Goal: Information Seeking & Learning: Learn about a topic

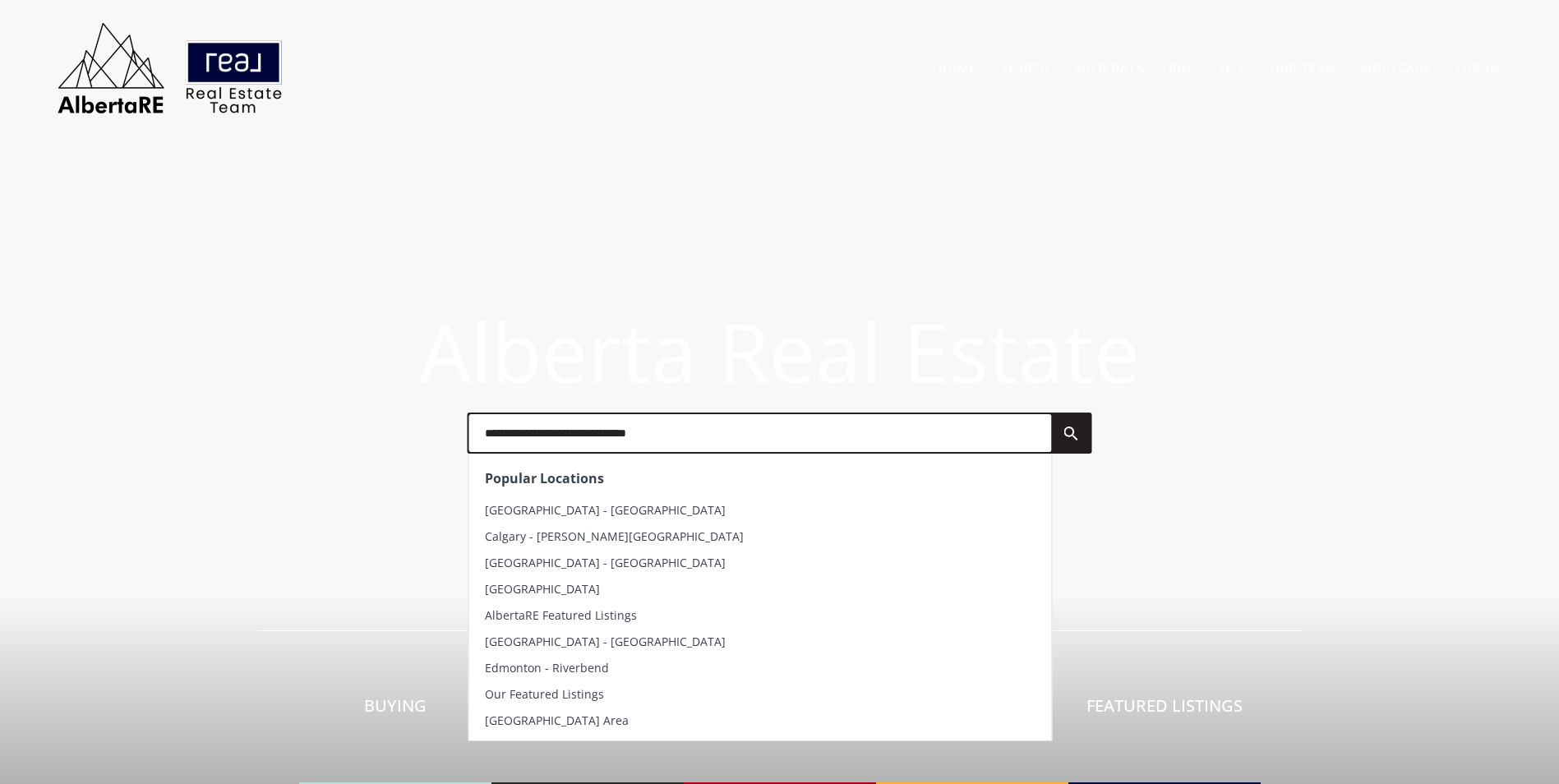
click at [644, 444] on input "text" at bounding box center [760, 433] width 582 height 38
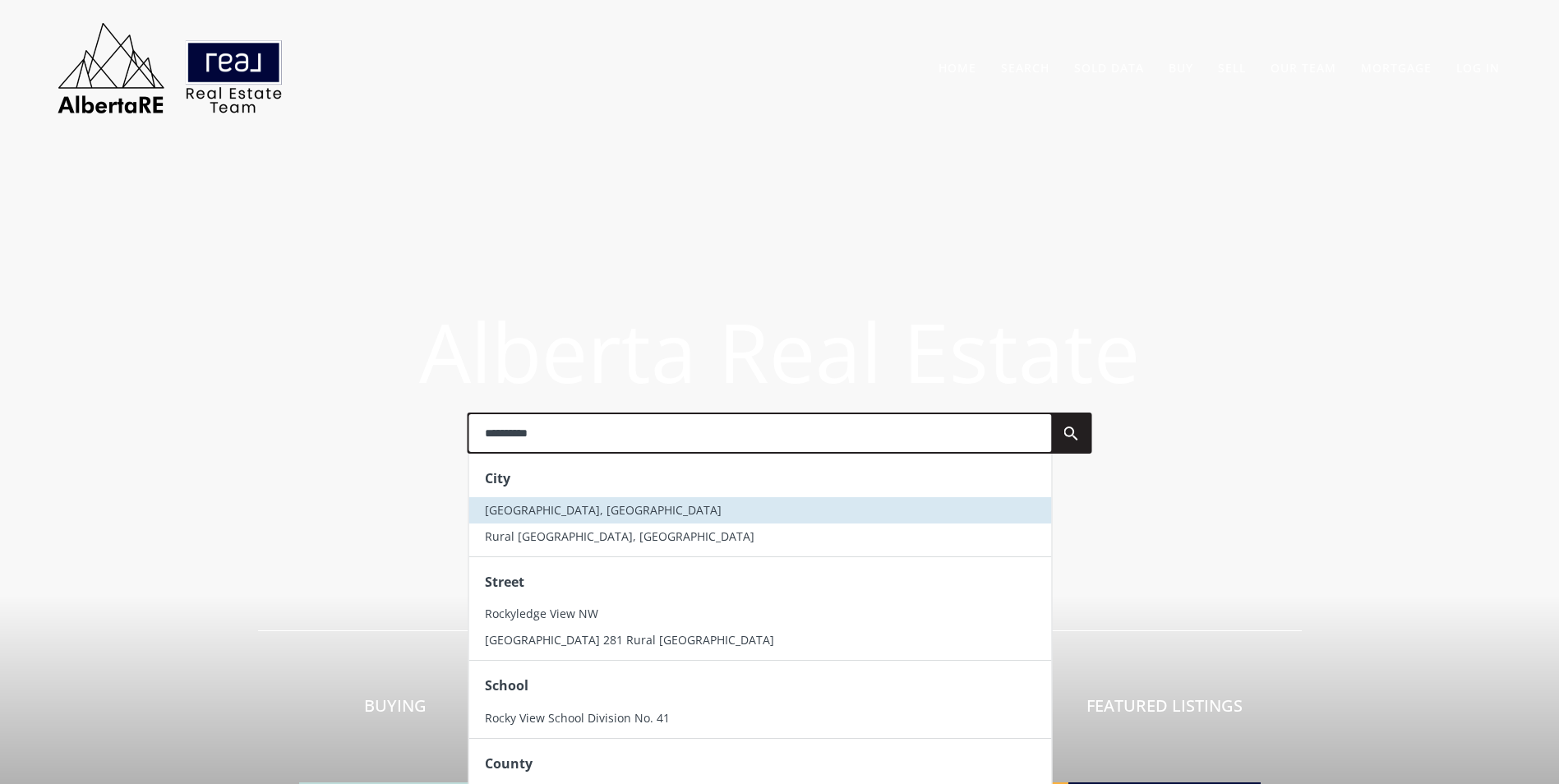
type input "**********"
click at [601, 510] on span "Rocky View County, AB" at bounding box center [603, 510] width 237 height 16
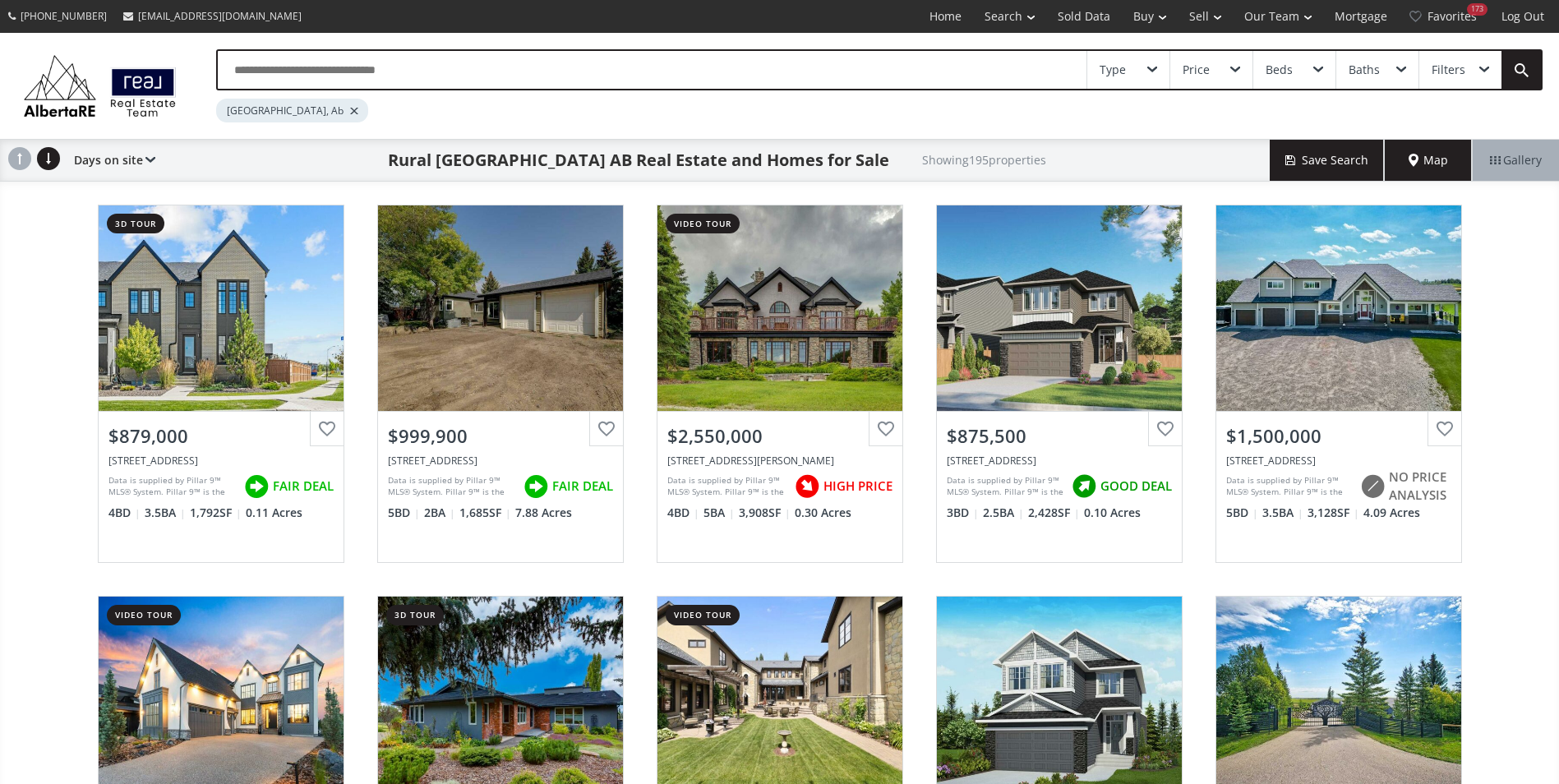
click at [244, 71] on input "text" at bounding box center [651, 69] width 868 height 38
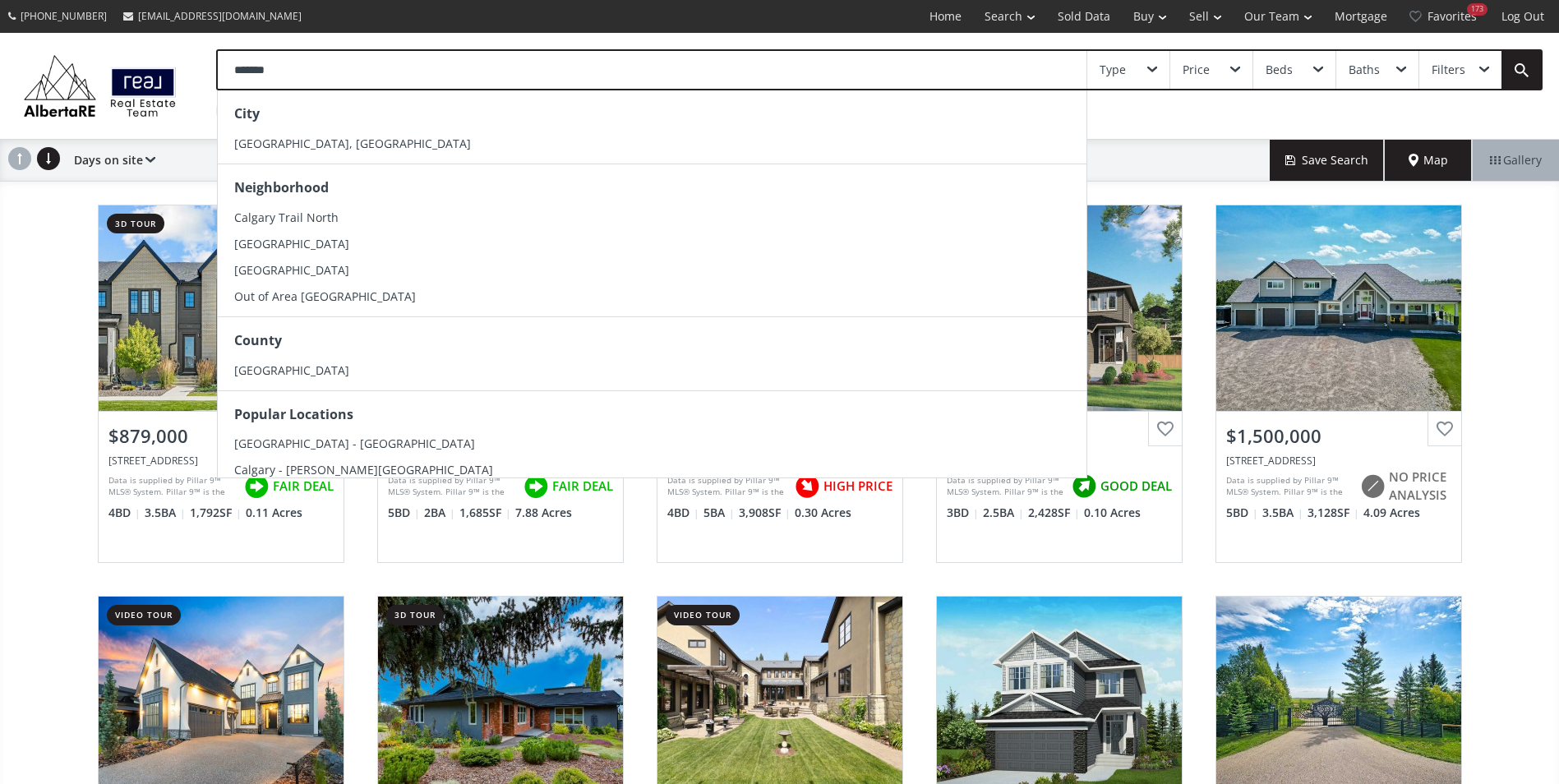
type input "*******"
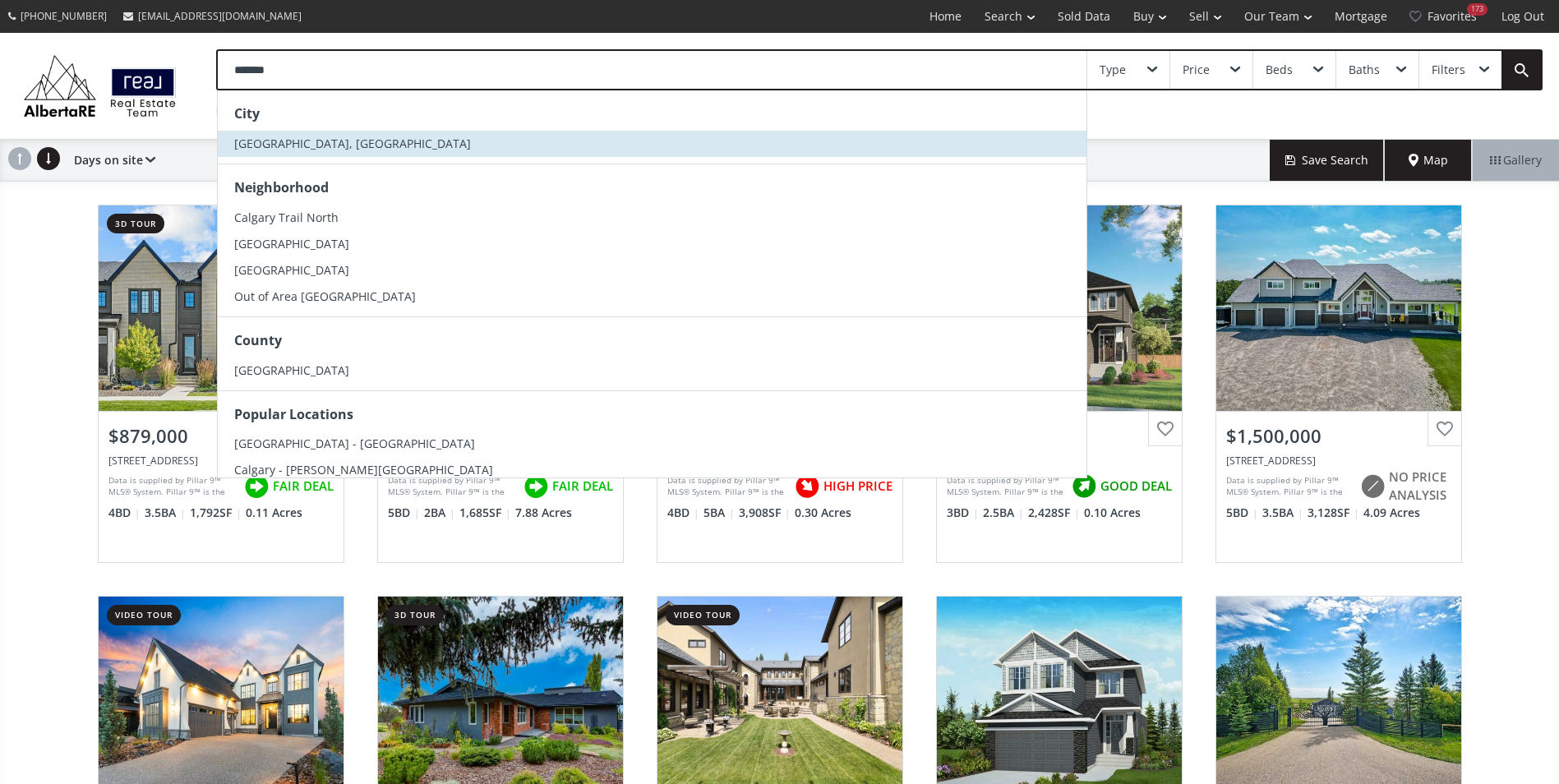
click at [329, 142] on li "[GEOGRAPHIC_DATA], [GEOGRAPHIC_DATA]" at bounding box center [651, 143] width 868 height 26
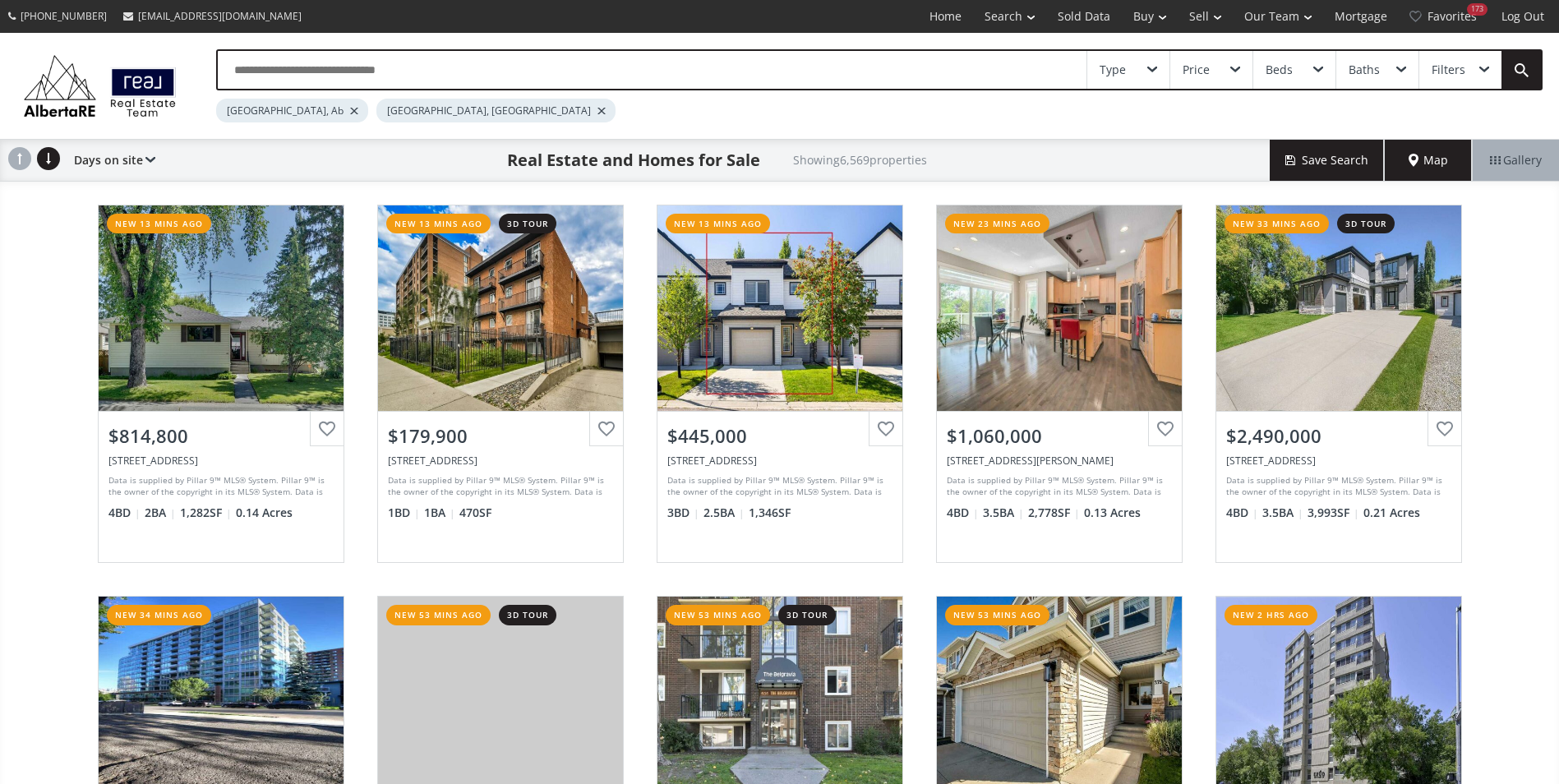
click at [350, 111] on div at bounding box center [353, 111] width 8 height 7
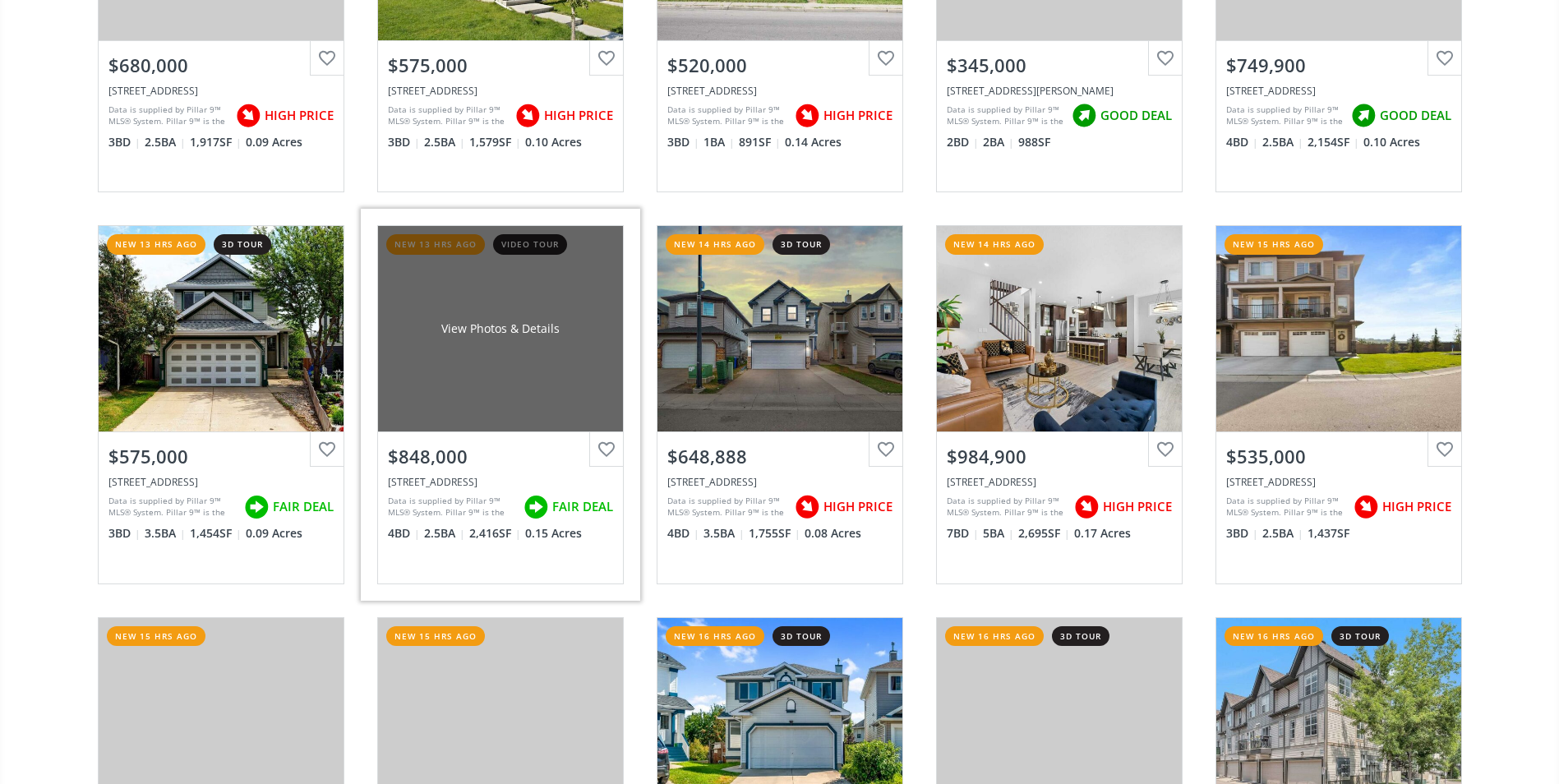
scroll to position [1643, 0]
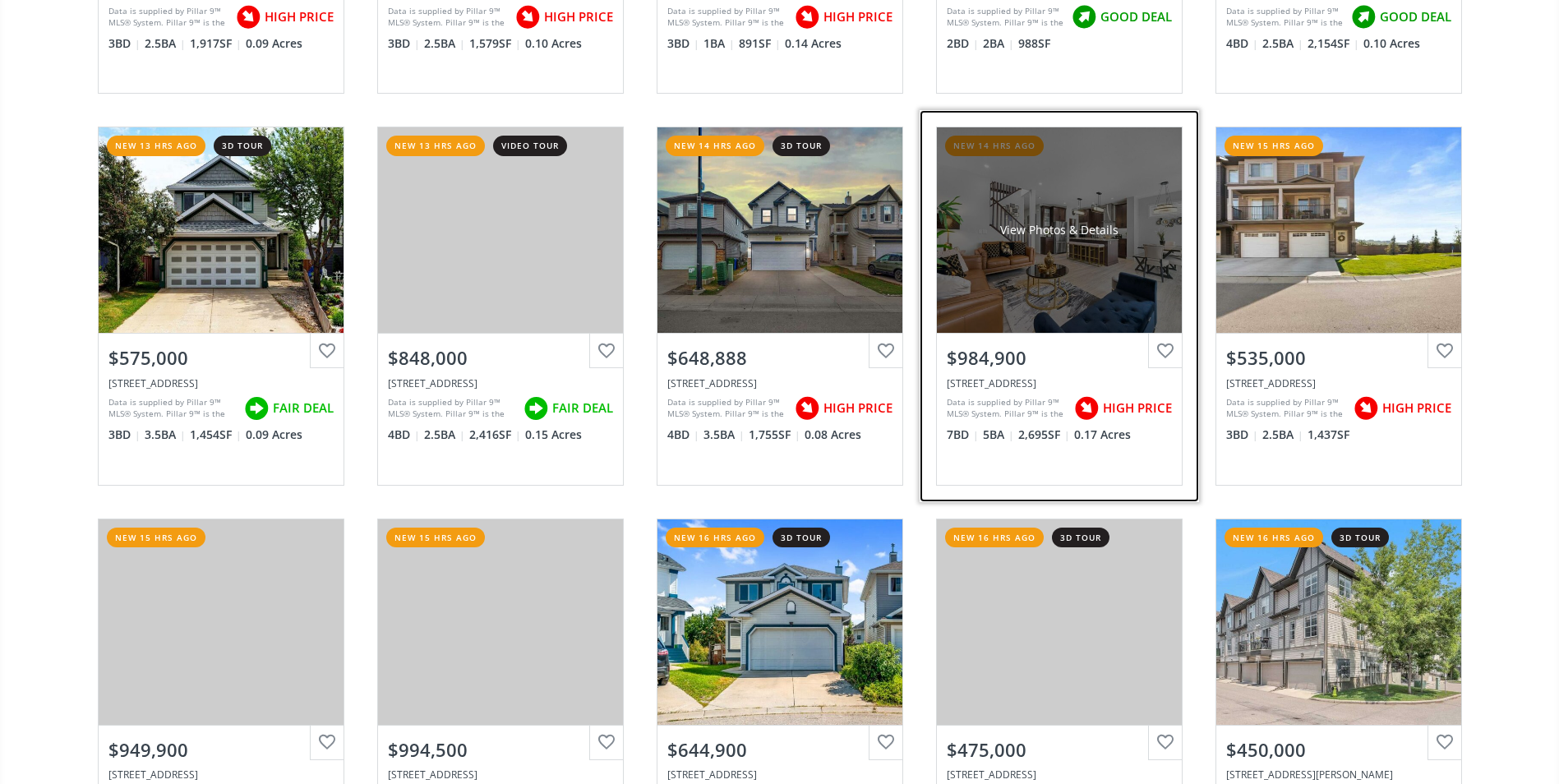
click at [1047, 268] on div "View Photos & Details" at bounding box center [1059, 230] width 245 height 205
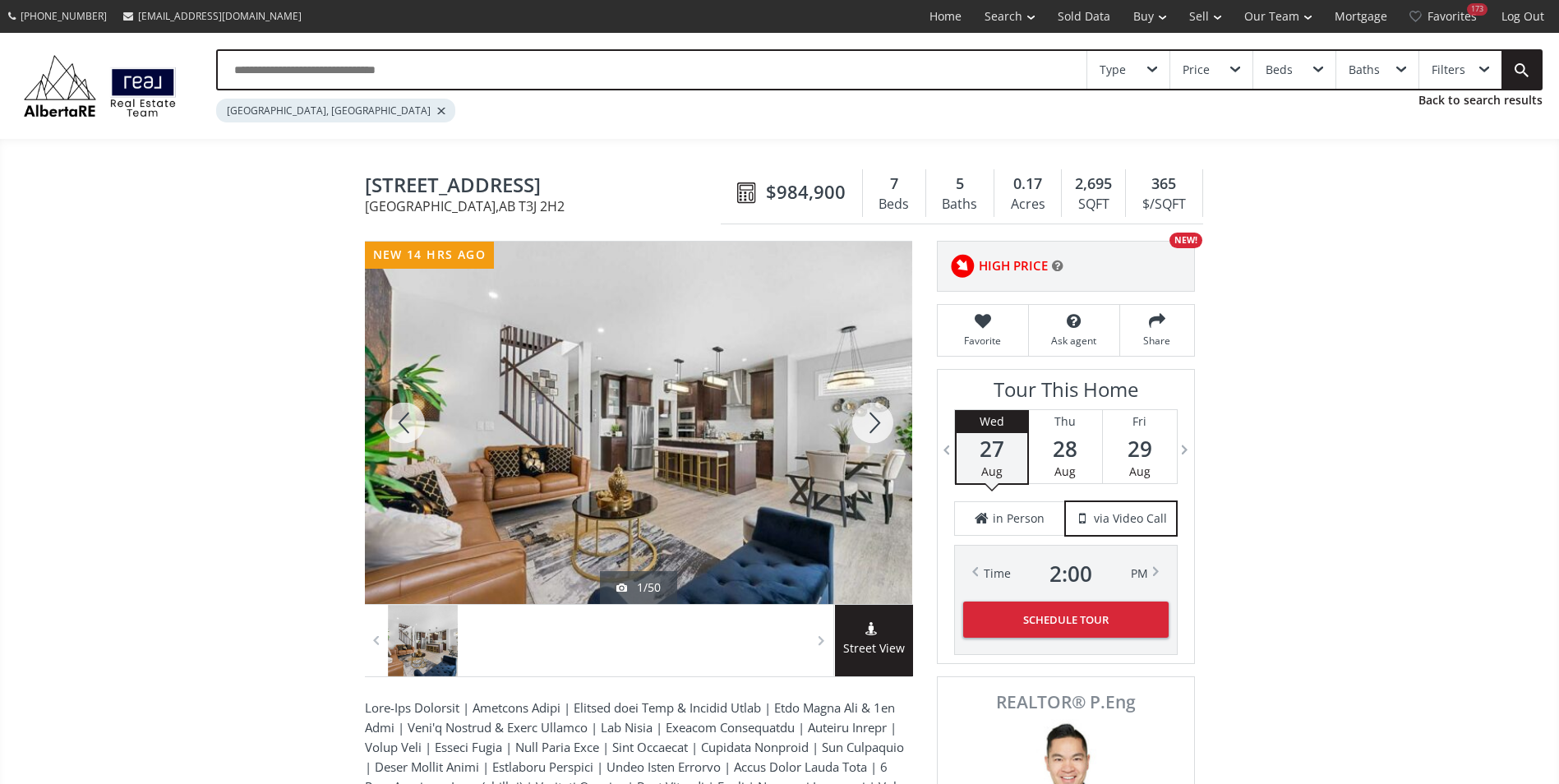
click at [876, 430] on div at bounding box center [873, 422] width 79 height 362
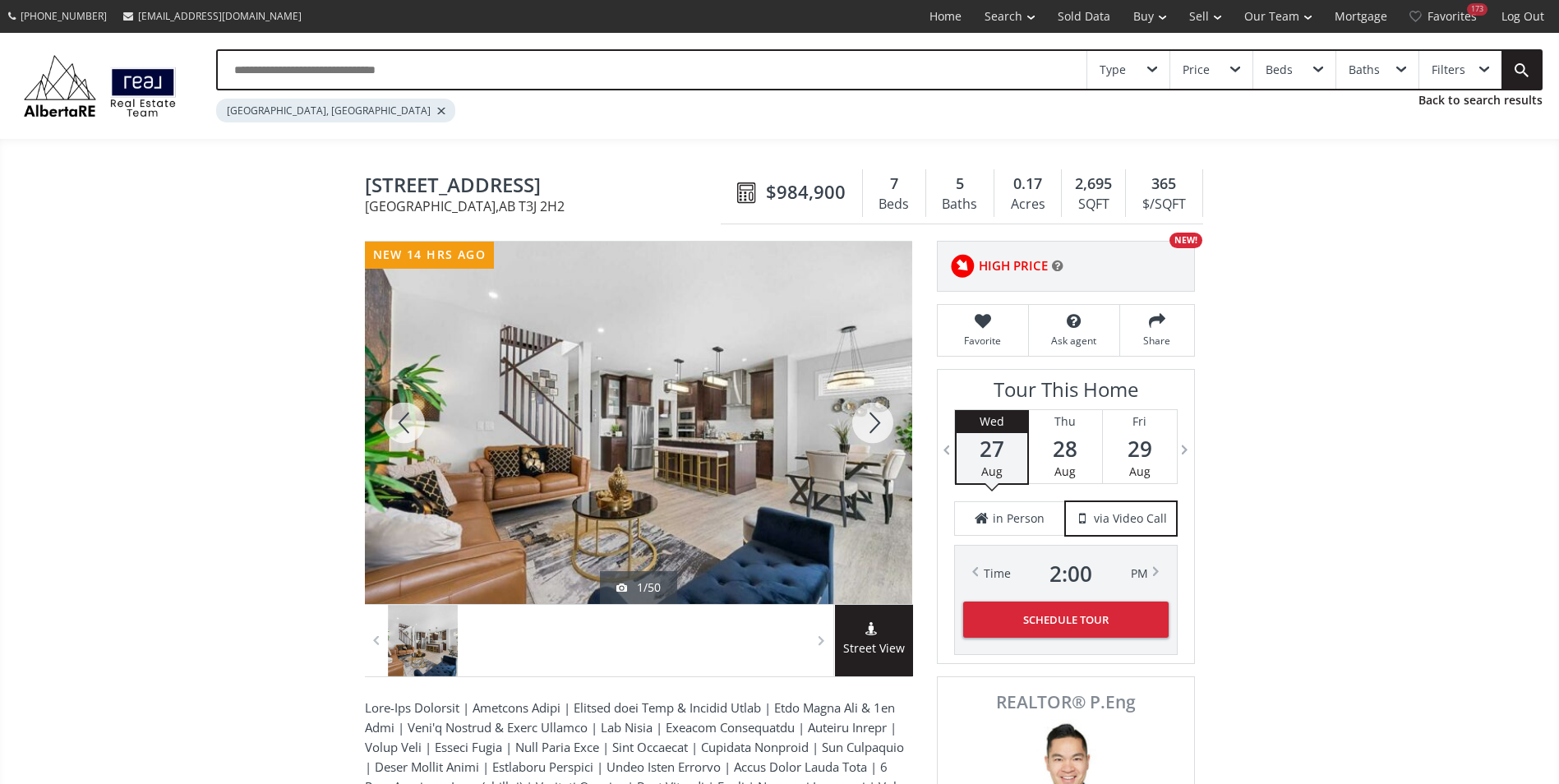
click at [876, 430] on div at bounding box center [873, 422] width 79 height 362
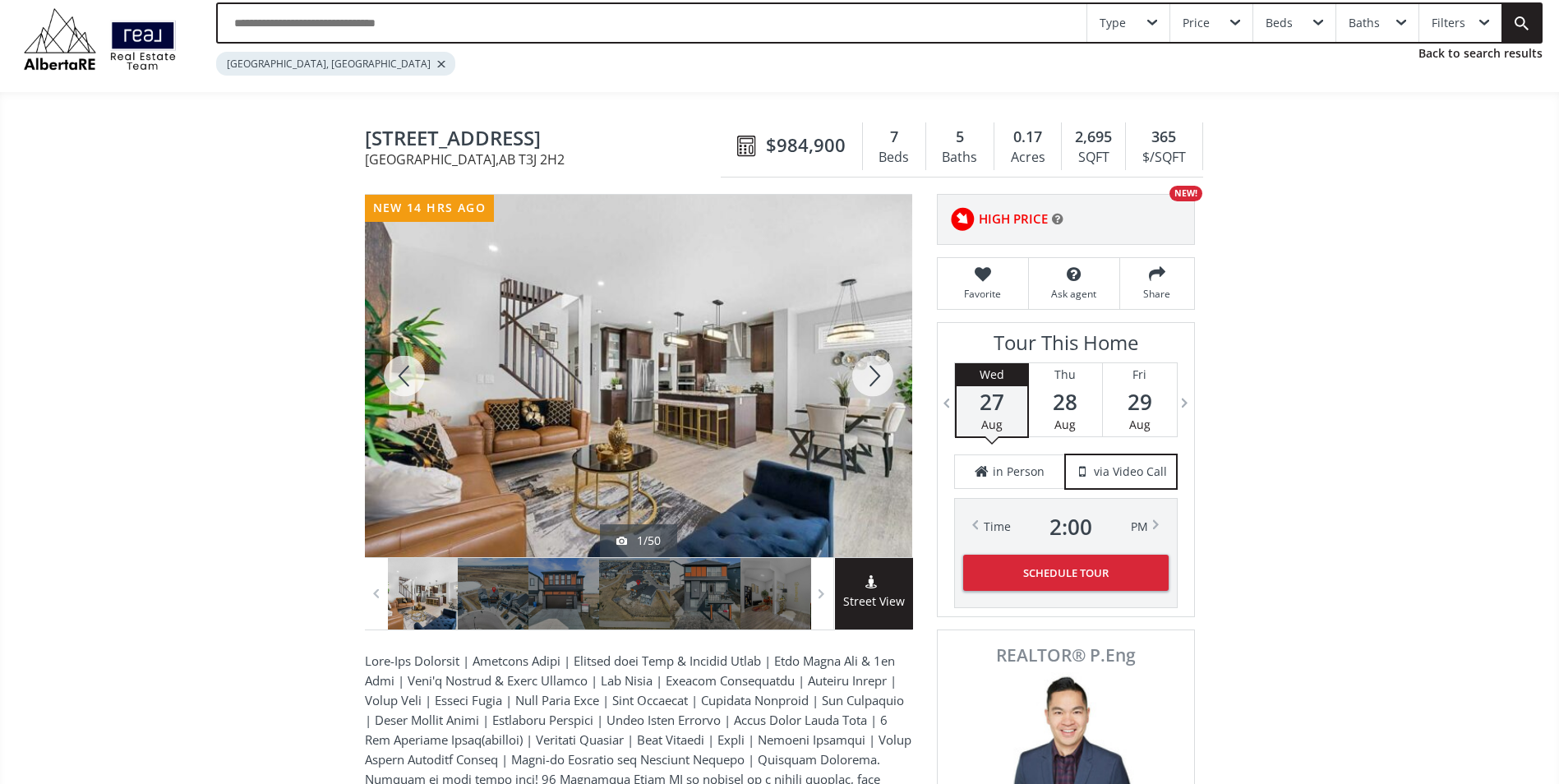
scroll to position [82, 0]
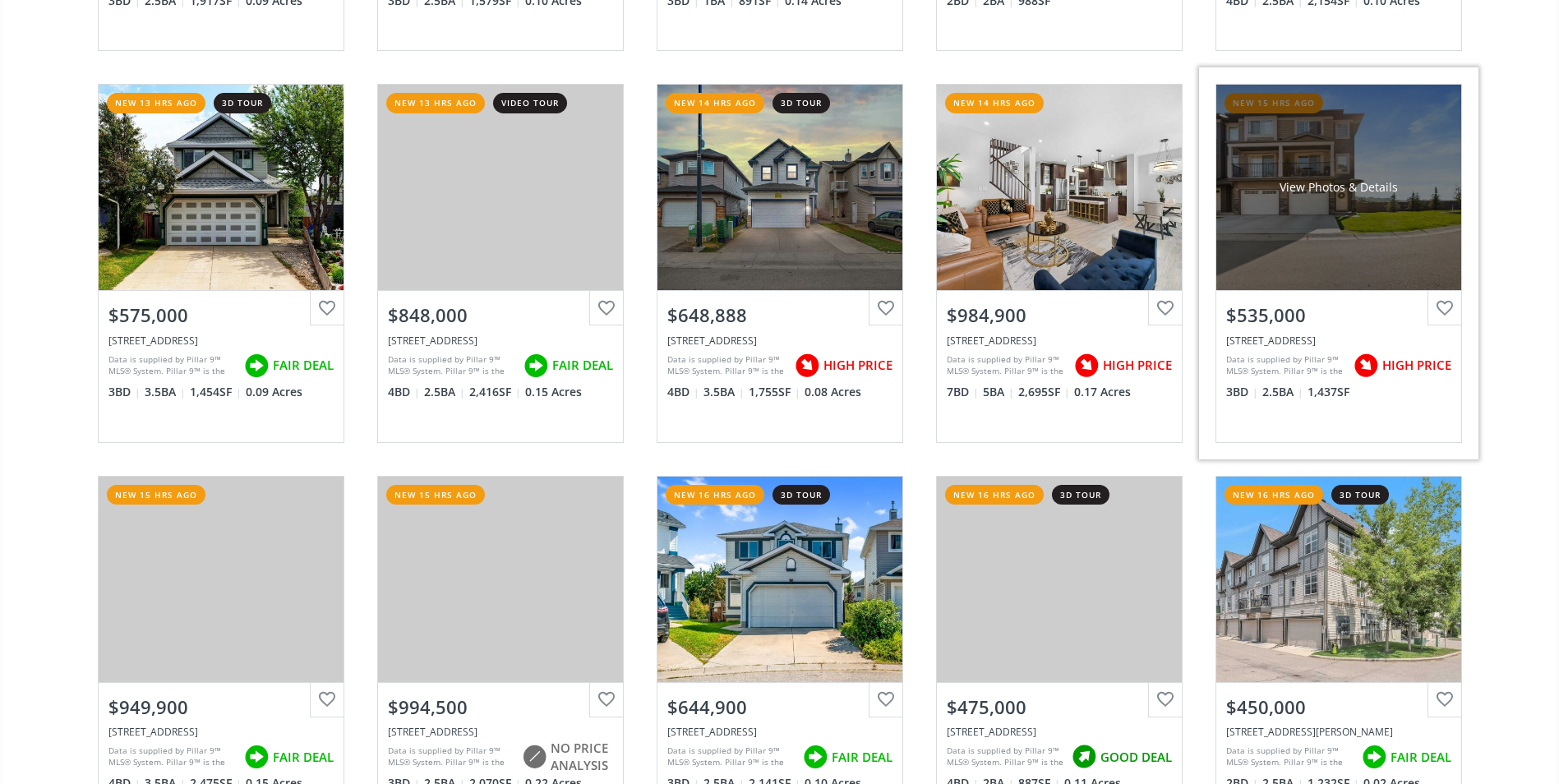
scroll to position [1725, 0]
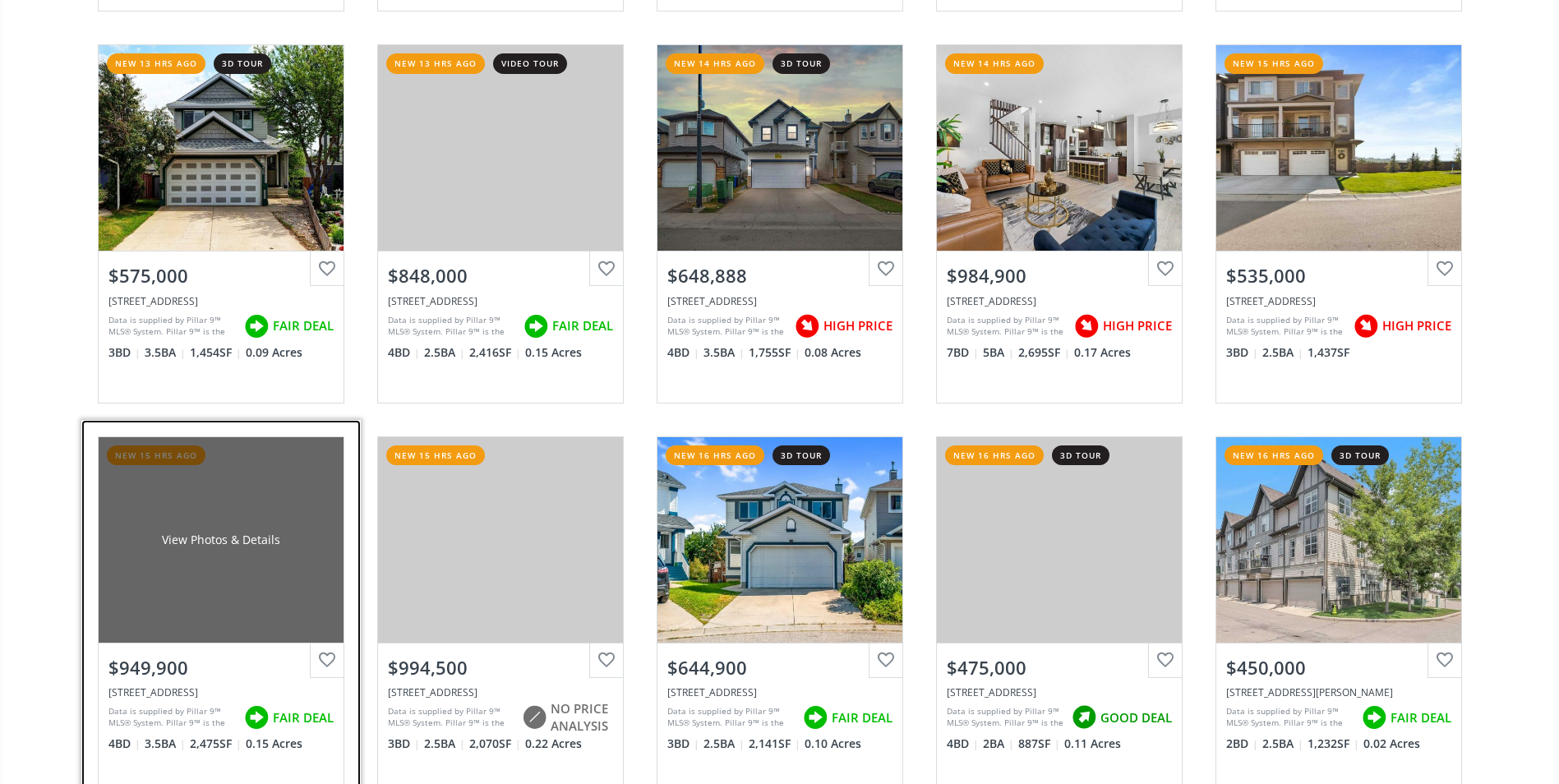
click at [229, 527] on div "View Photos & Details" at bounding box center [221, 539] width 245 height 205
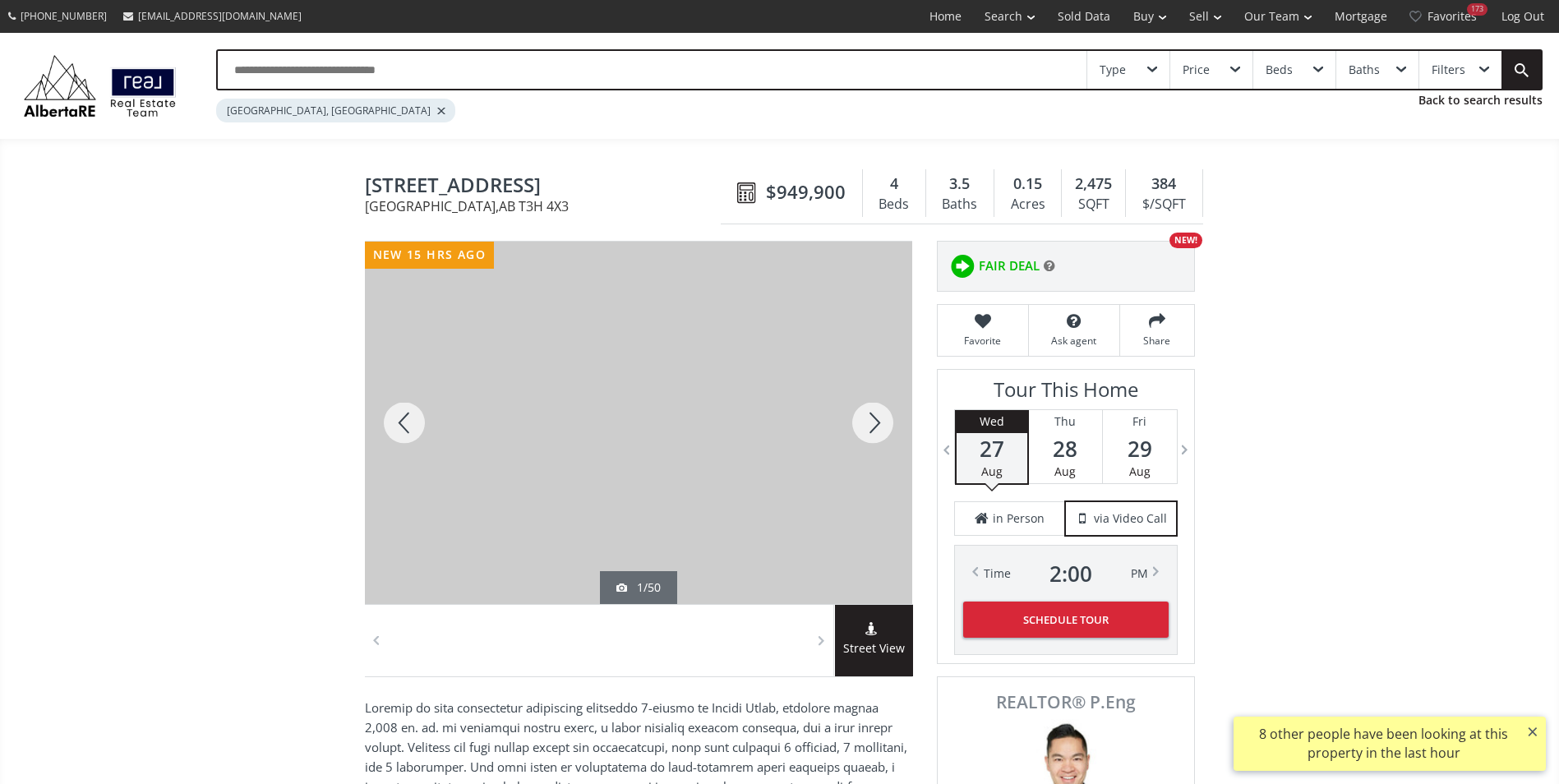
click at [887, 410] on div at bounding box center [873, 422] width 79 height 362
click at [886, 412] on div at bounding box center [873, 422] width 79 height 362
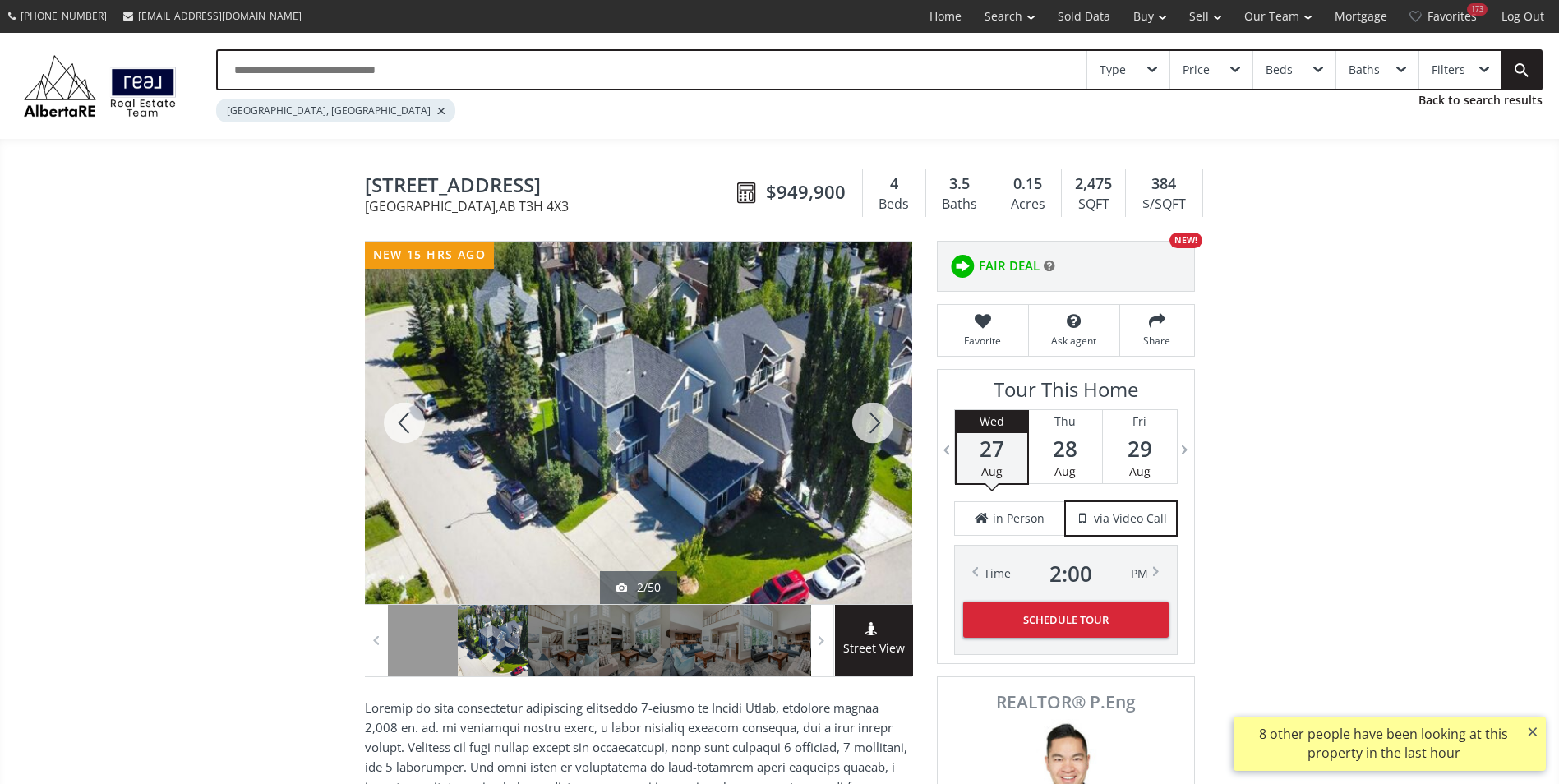
click at [886, 412] on div at bounding box center [873, 422] width 79 height 362
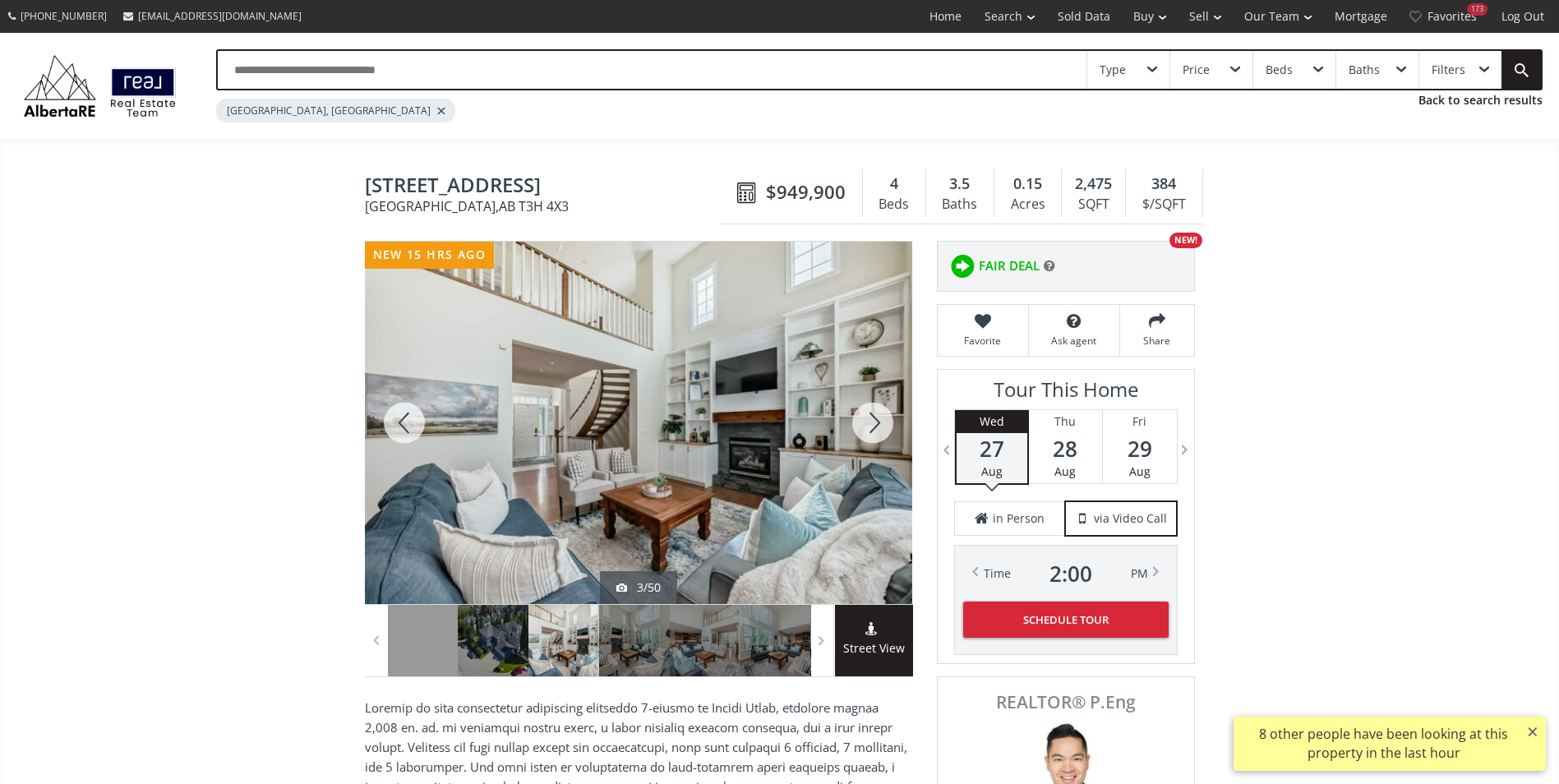
click at [886, 412] on div at bounding box center [873, 422] width 79 height 362
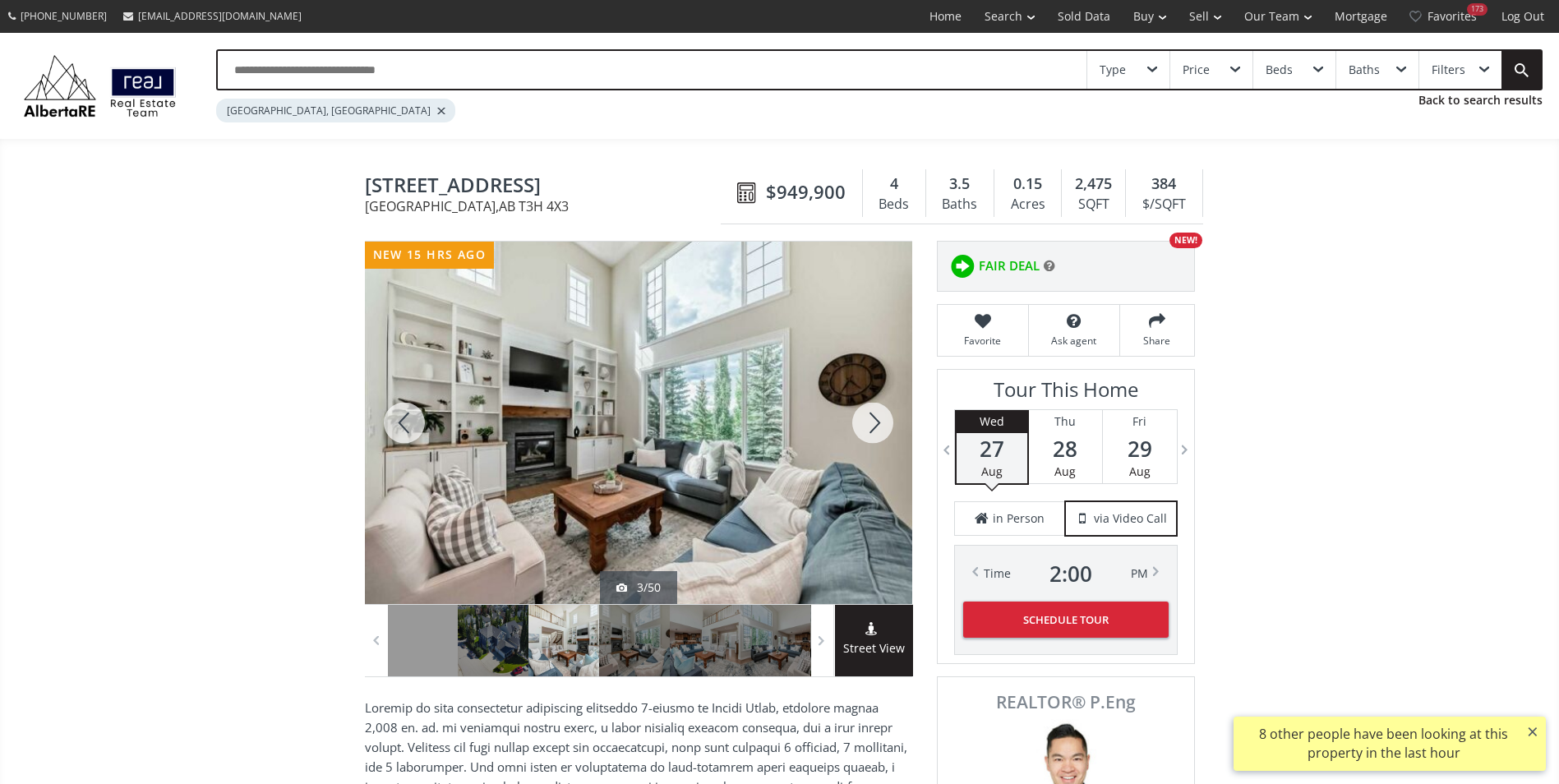
click at [886, 412] on div at bounding box center [873, 422] width 79 height 362
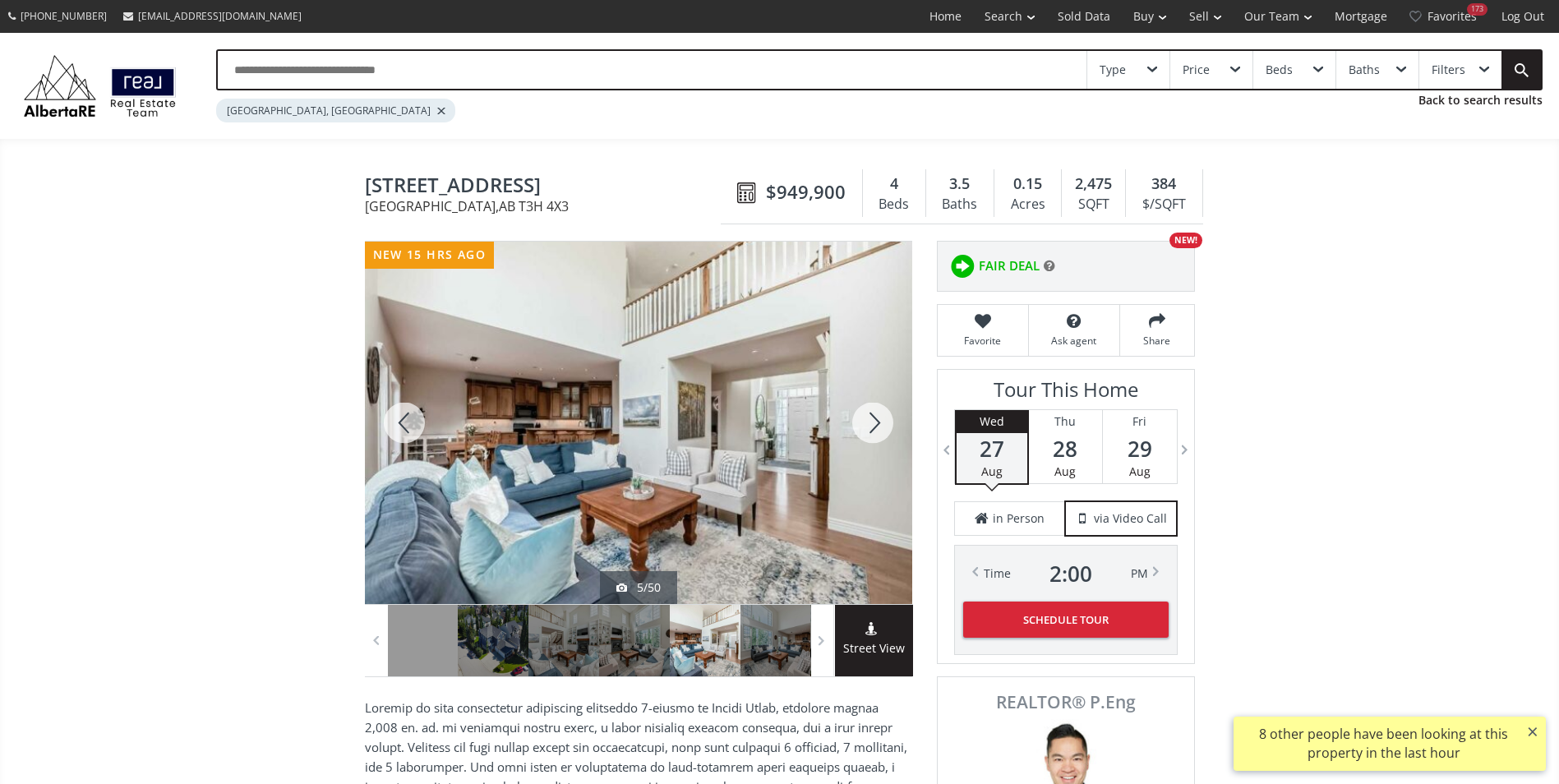
click at [886, 412] on div at bounding box center [873, 422] width 79 height 362
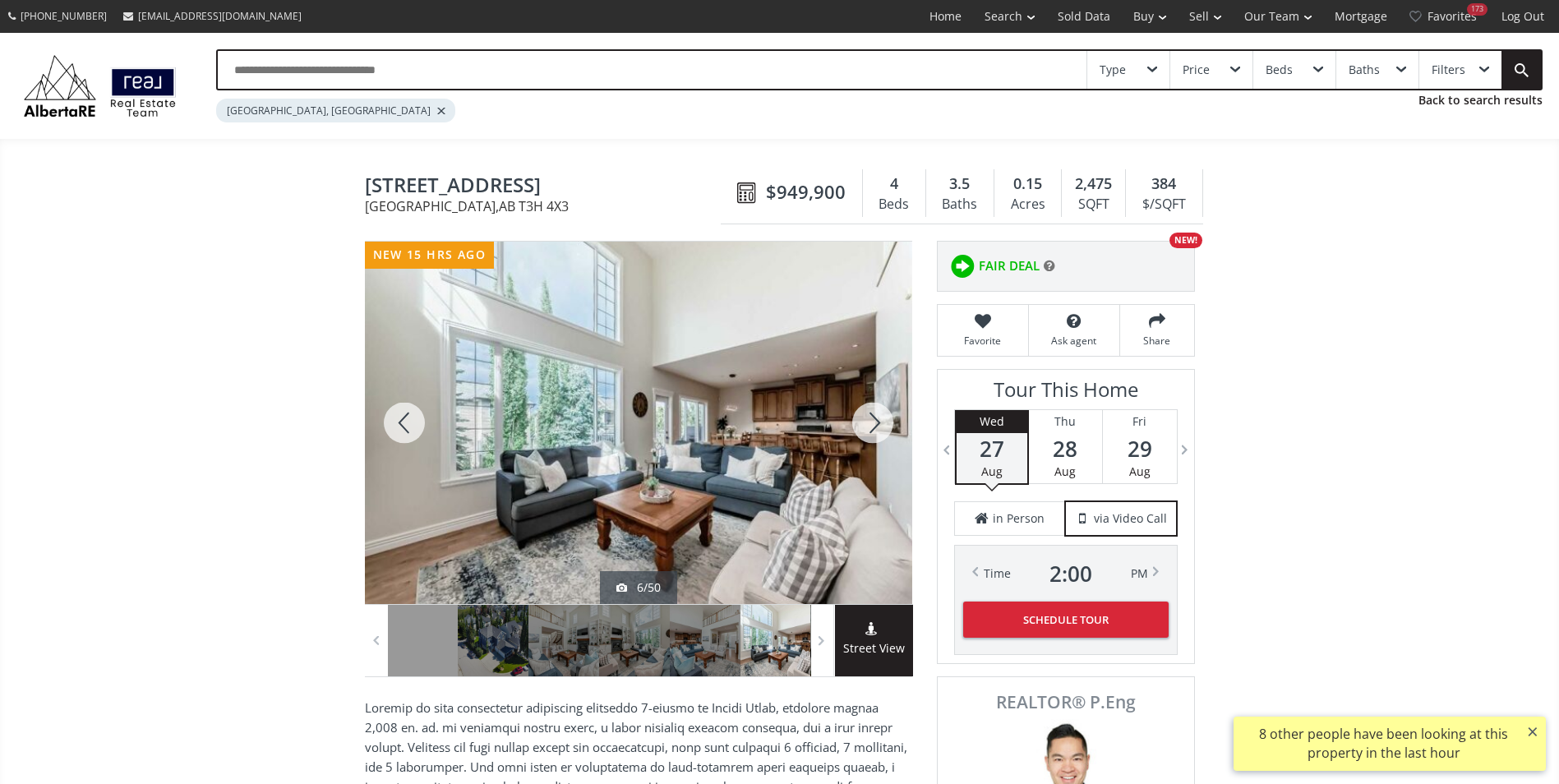
click at [886, 412] on div at bounding box center [873, 422] width 79 height 362
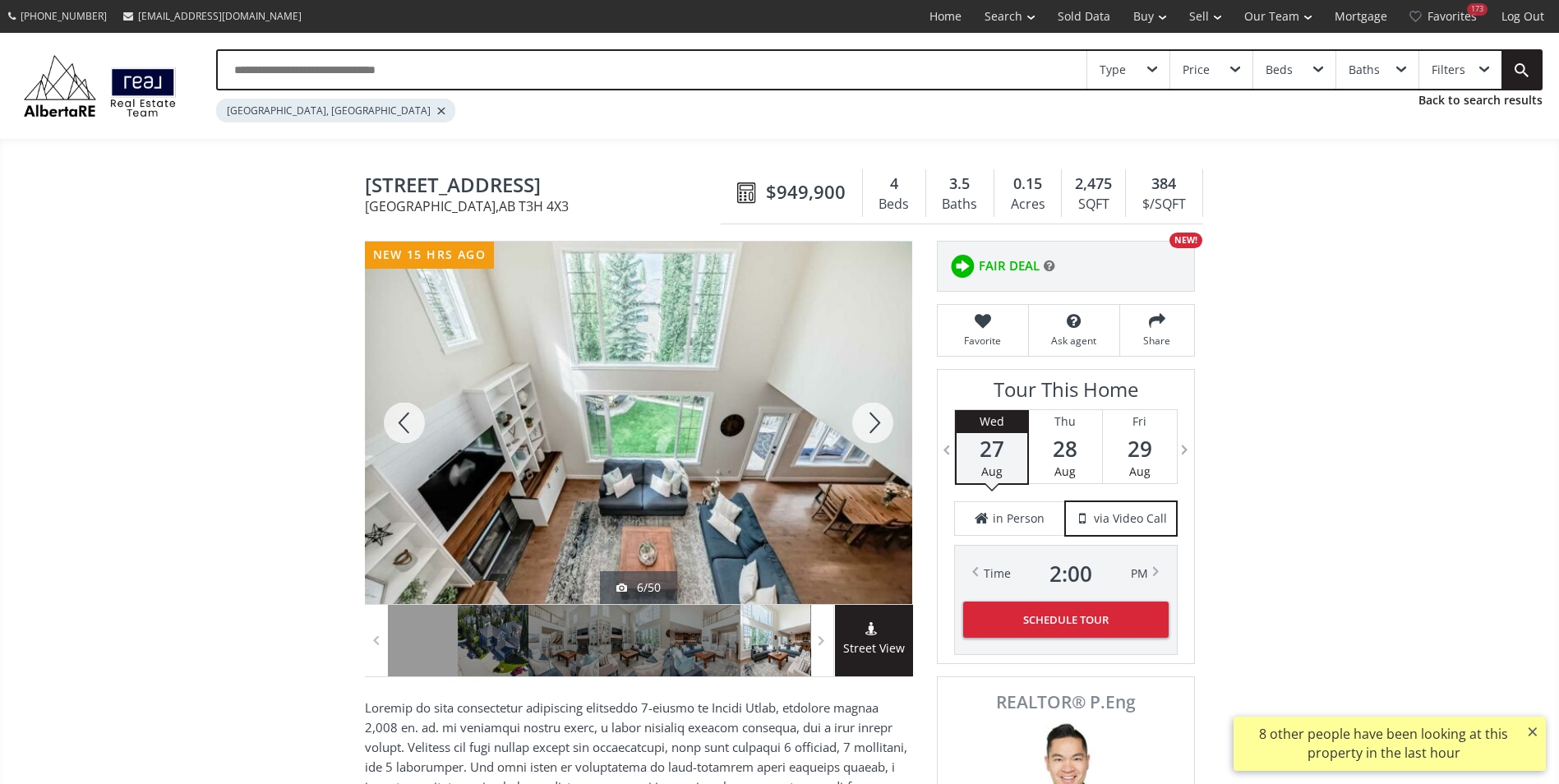
click at [886, 412] on div at bounding box center [873, 422] width 79 height 362
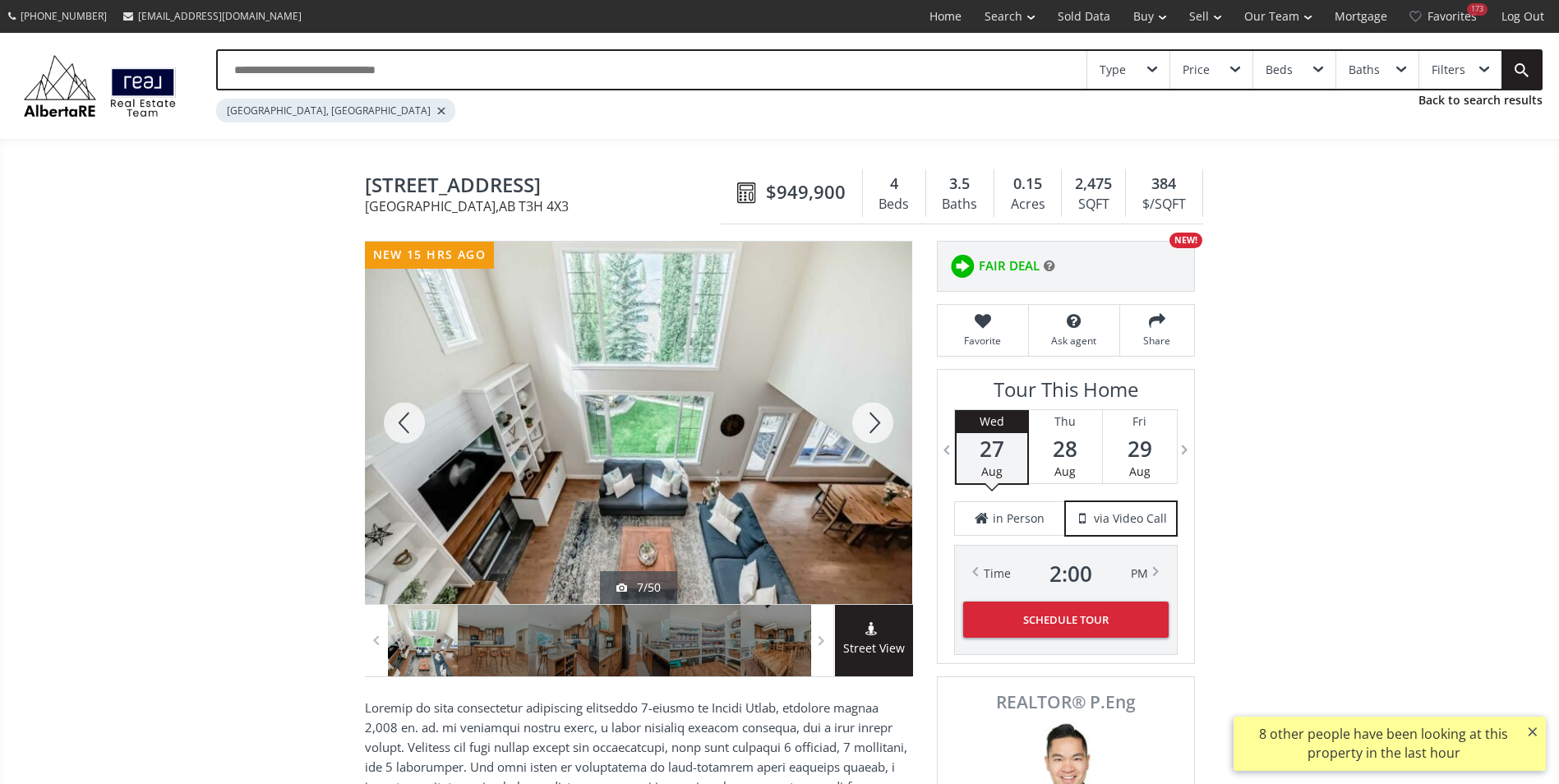
click at [886, 412] on div at bounding box center [873, 422] width 79 height 362
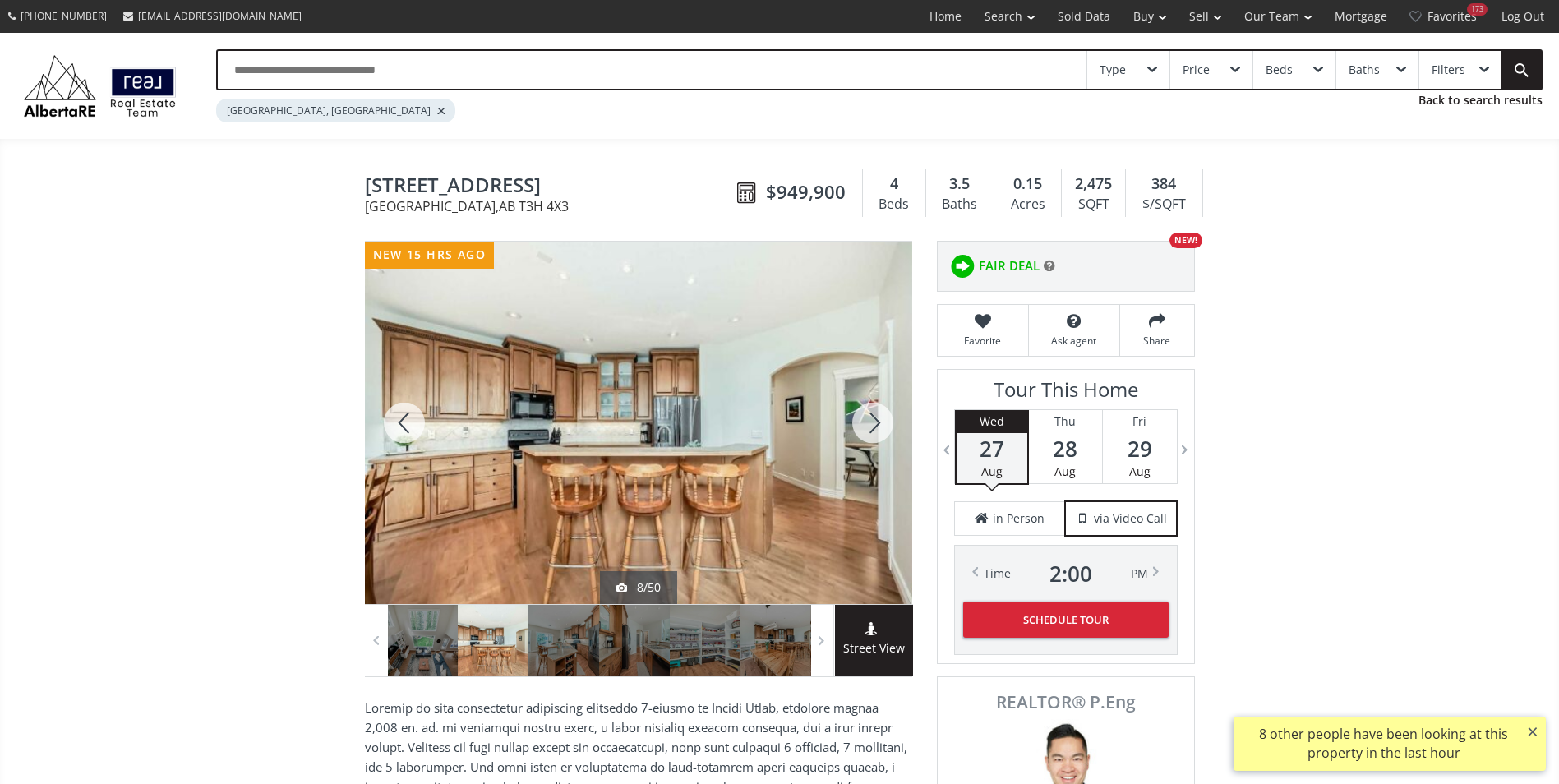
click at [886, 412] on div at bounding box center [873, 422] width 79 height 362
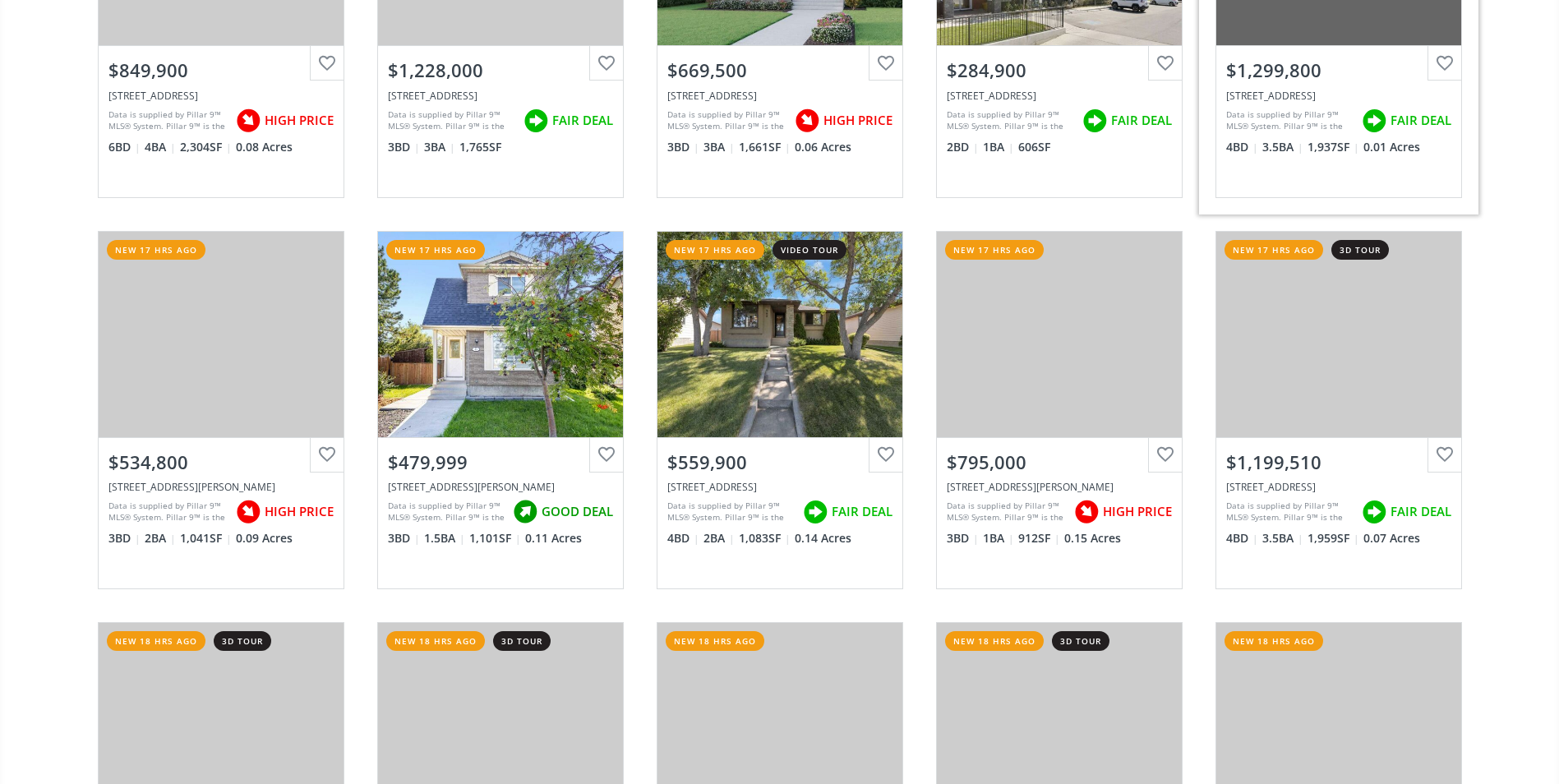
scroll to position [2547, 0]
